Goal: Information Seeking & Learning: Learn about a topic

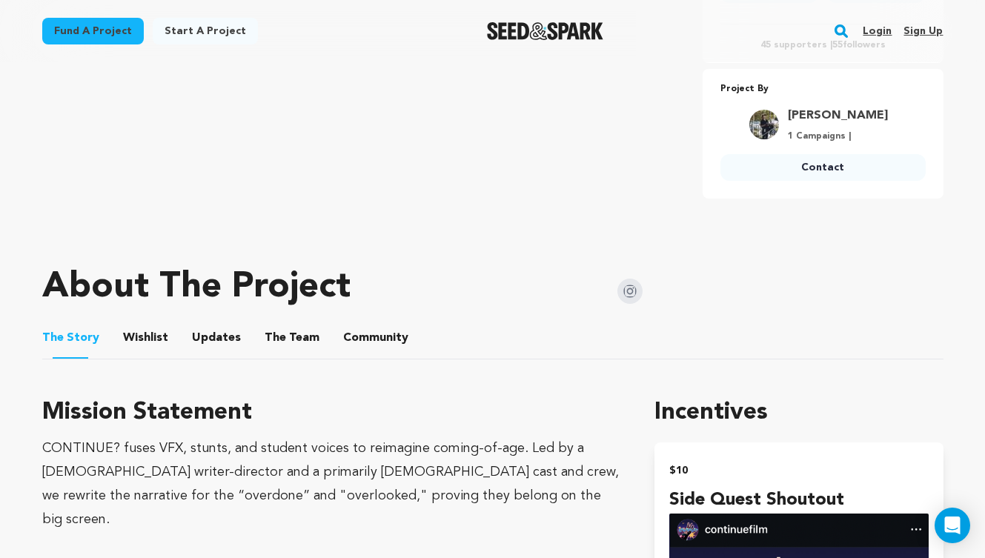
scroll to position [793, 0]
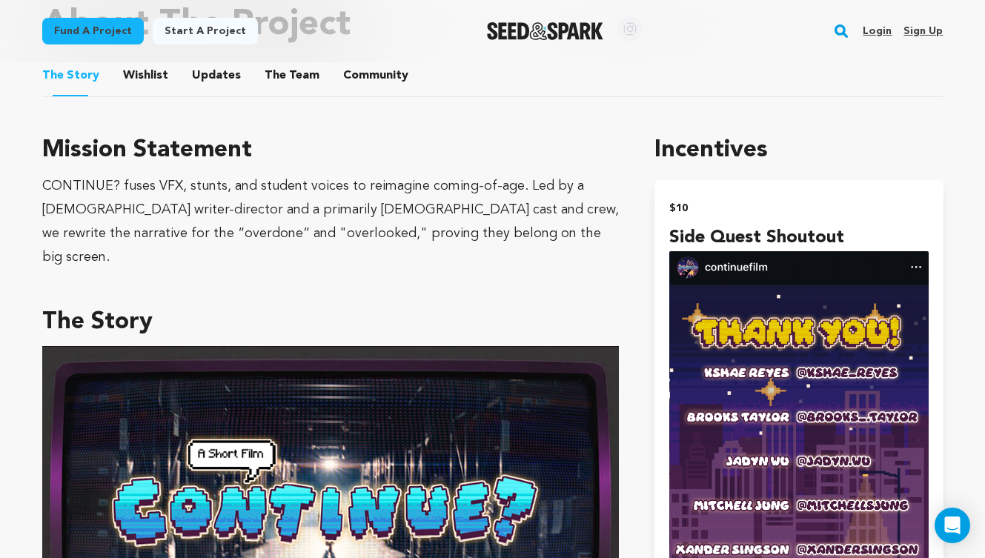
click at [228, 90] on button "Updates" at bounding box center [217, 79] width 36 height 36
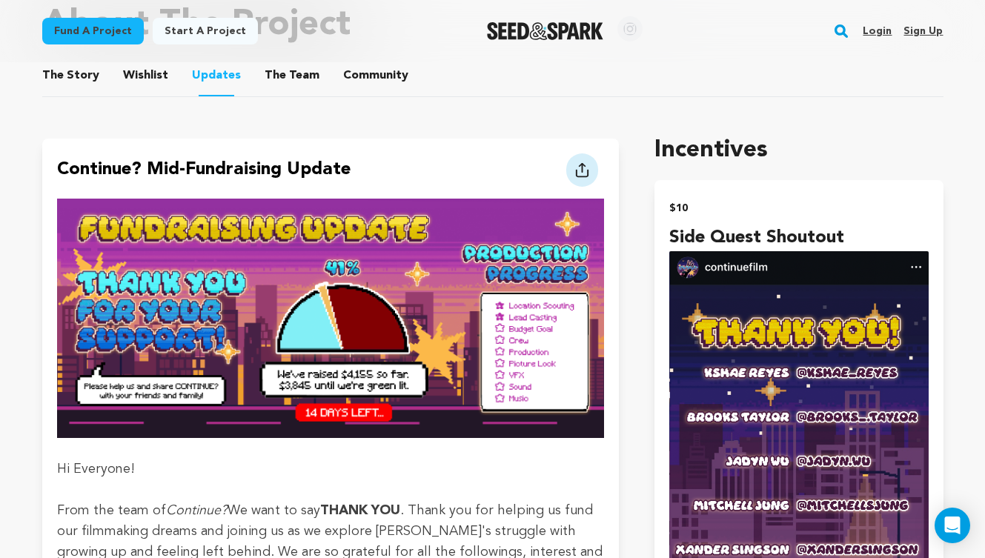
click at [274, 87] on button "The Team" at bounding box center [292, 79] width 36 height 36
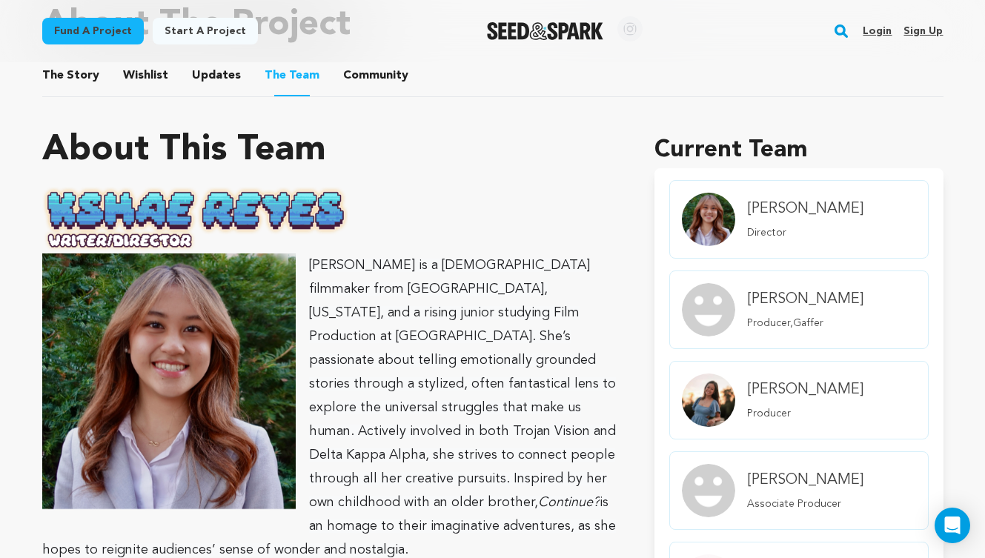
click at [362, 82] on button "Community" at bounding box center [376, 79] width 36 height 36
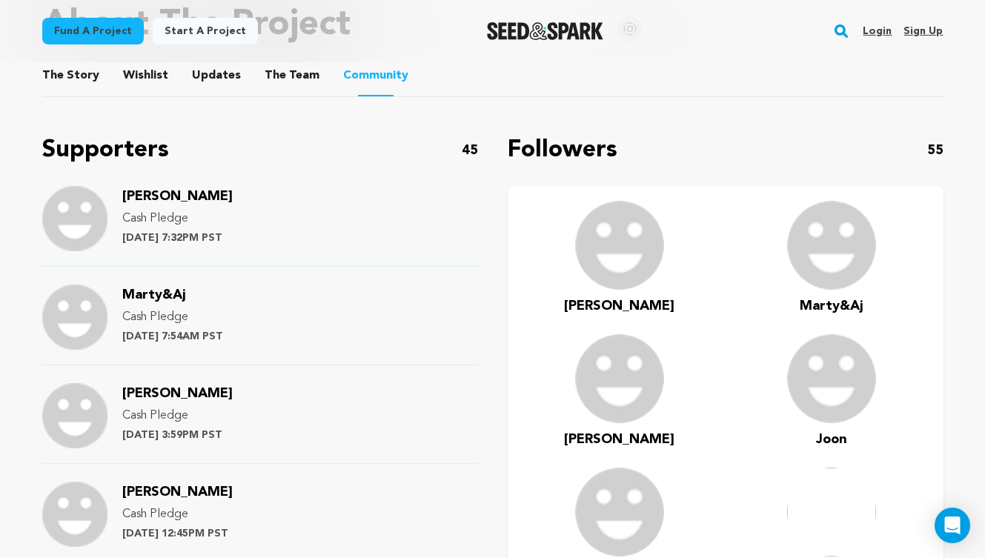
click at [144, 79] on button "Wishlist" at bounding box center [146, 79] width 36 height 36
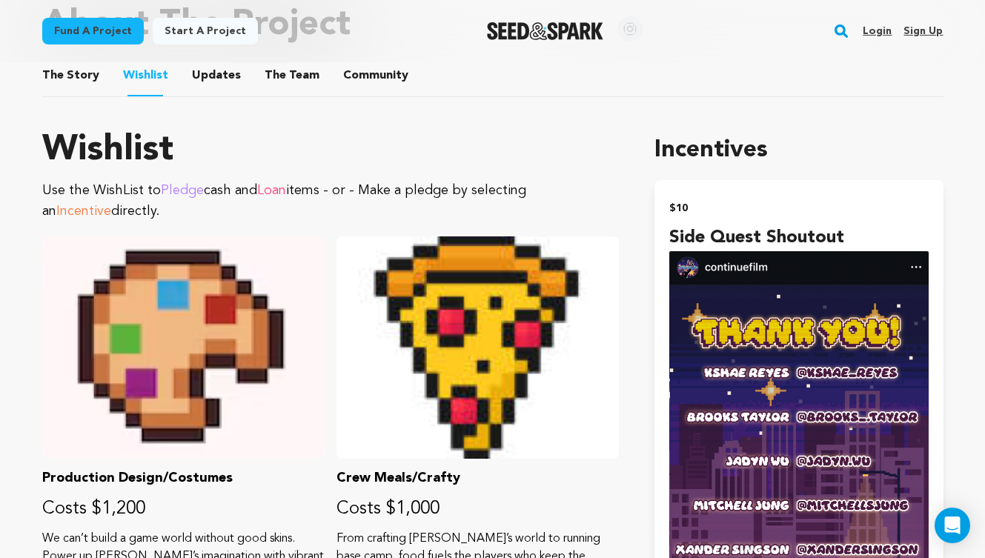
click at [76, 76] on button "The Story" at bounding box center [71, 79] width 36 height 36
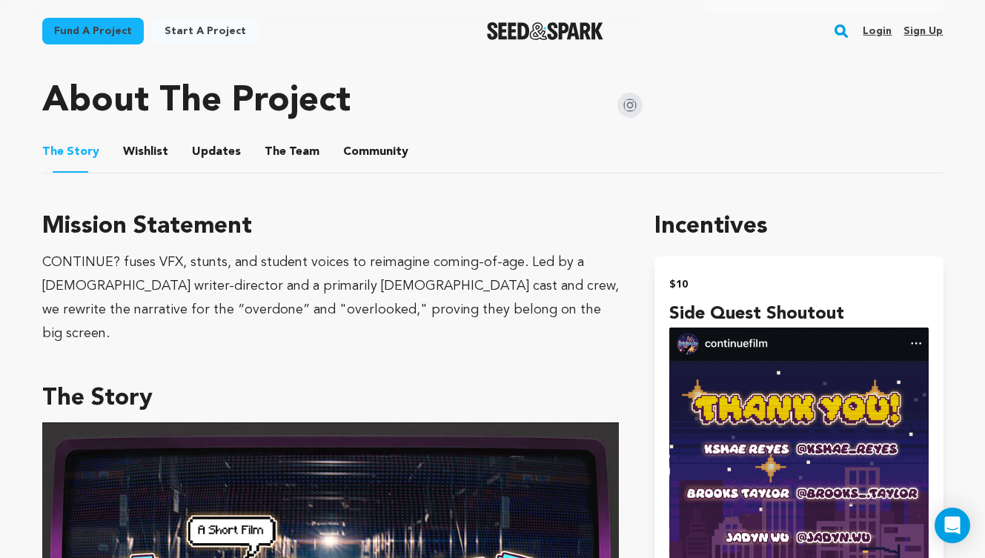
scroll to position [526, 0]
